Goal: Go to known website: Go to known website

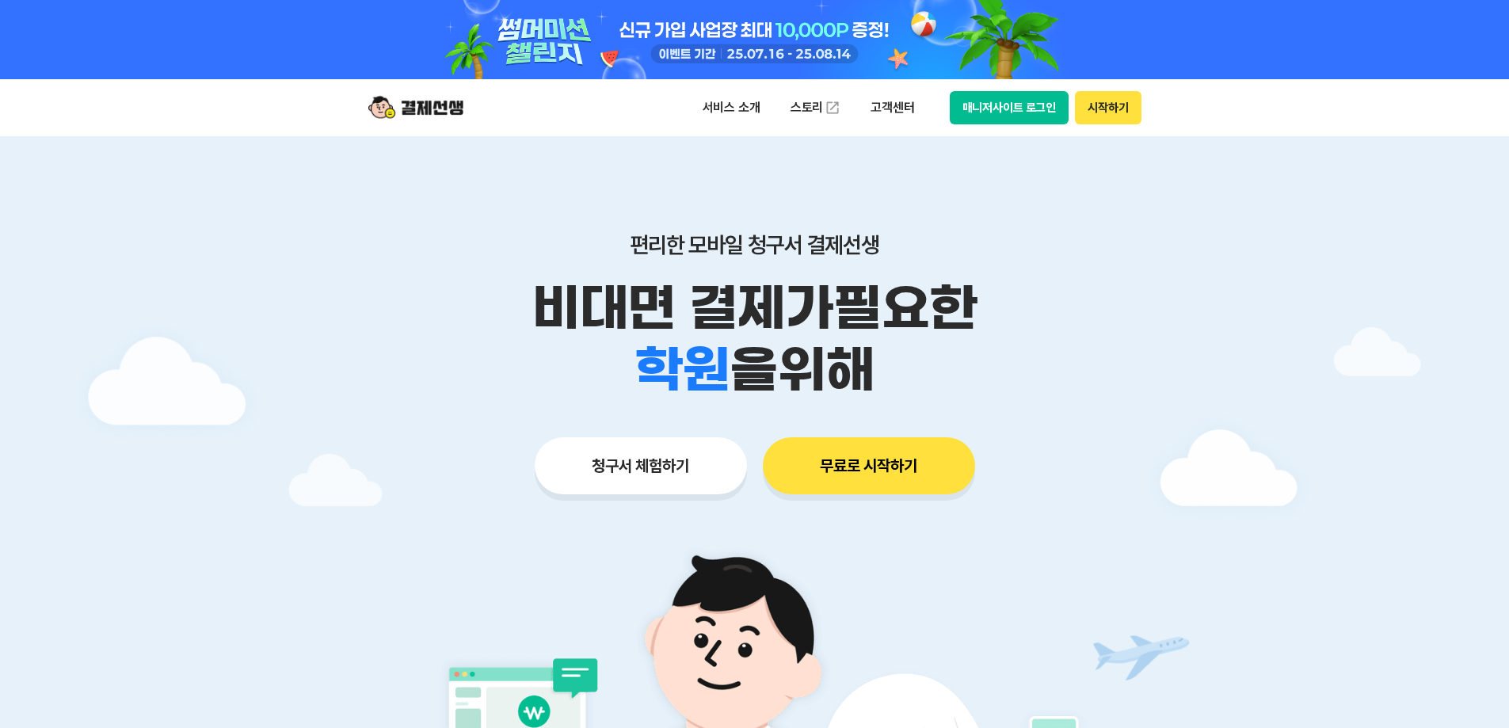
click at [976, 124] on button "매니저사이트 로그인" at bounding box center [1010, 107] width 120 height 33
click at [998, 113] on button "매니저사이트 로그인" at bounding box center [1010, 107] width 120 height 33
